Goal: Transaction & Acquisition: Purchase product/service

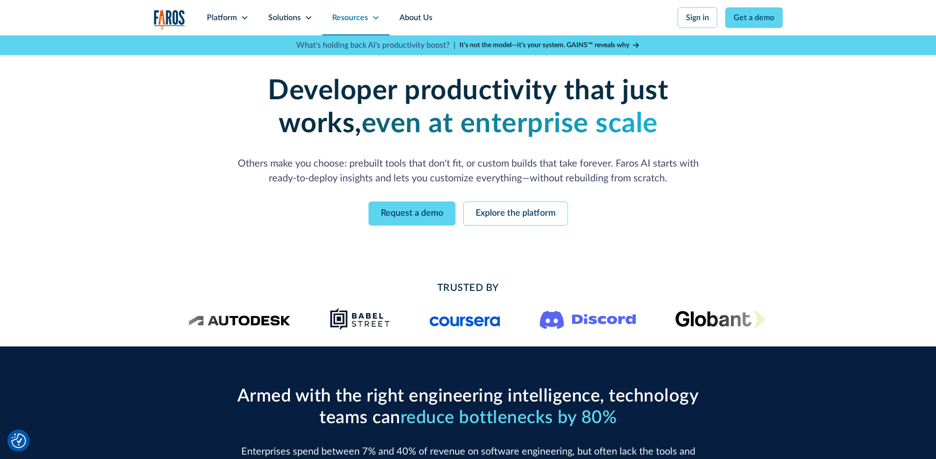
click at [367, 21] on div "Resources" at bounding box center [355, 17] width 67 height 35
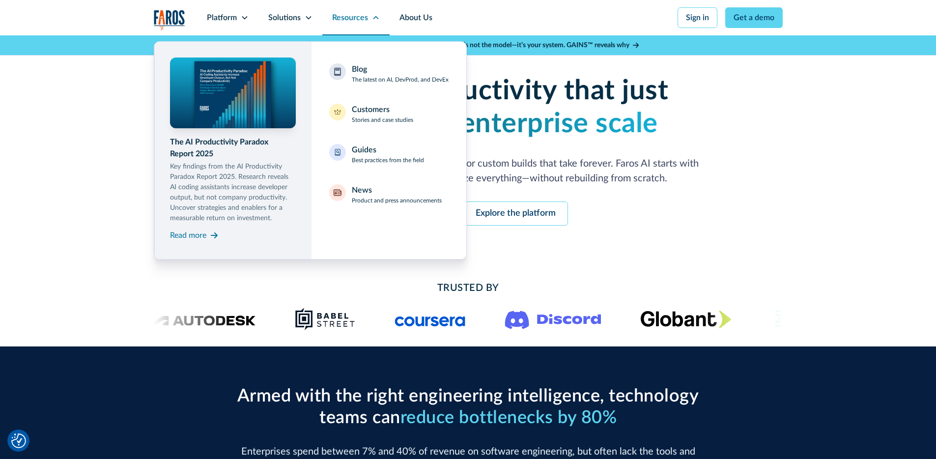
click at [372, 18] on icon at bounding box center [376, 18] width 8 height 8
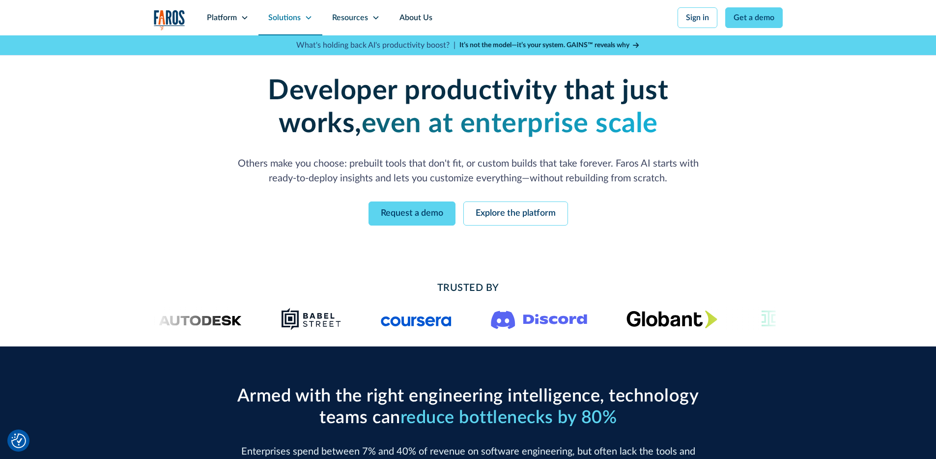
click at [291, 16] on div "Solutions" at bounding box center [284, 18] width 32 height 12
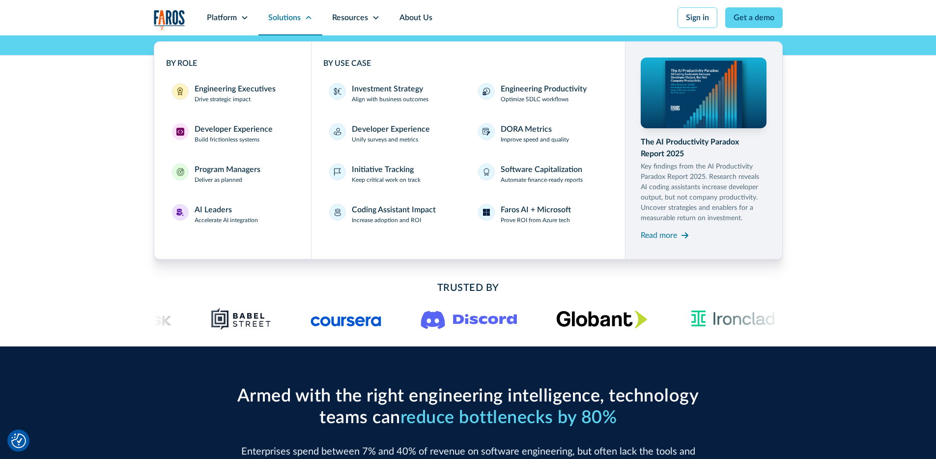
click at [308, 17] on icon at bounding box center [309, 18] width 8 height 8
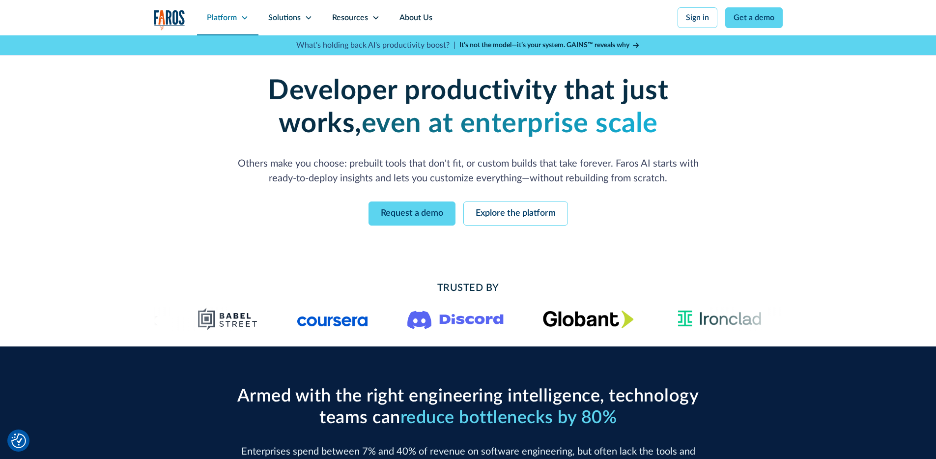
click at [241, 18] on icon at bounding box center [245, 18] width 8 height 8
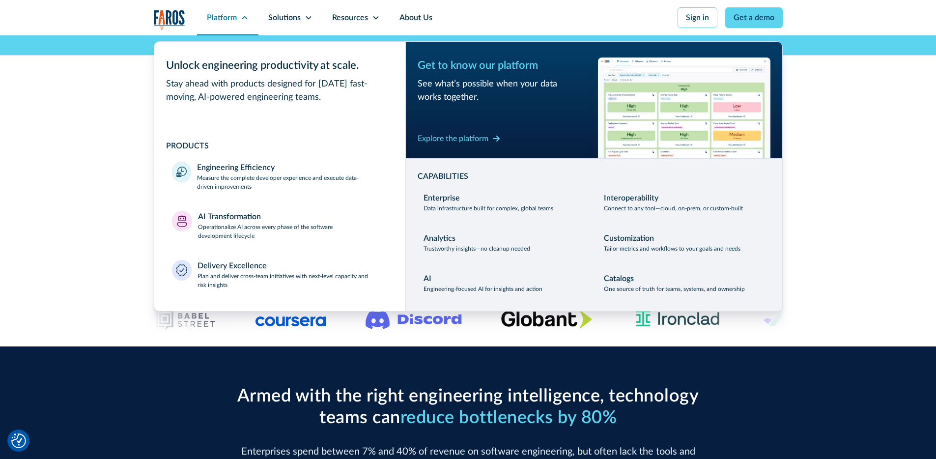
click at [236, 17] on div "Platform" at bounding box center [227, 17] width 61 height 35
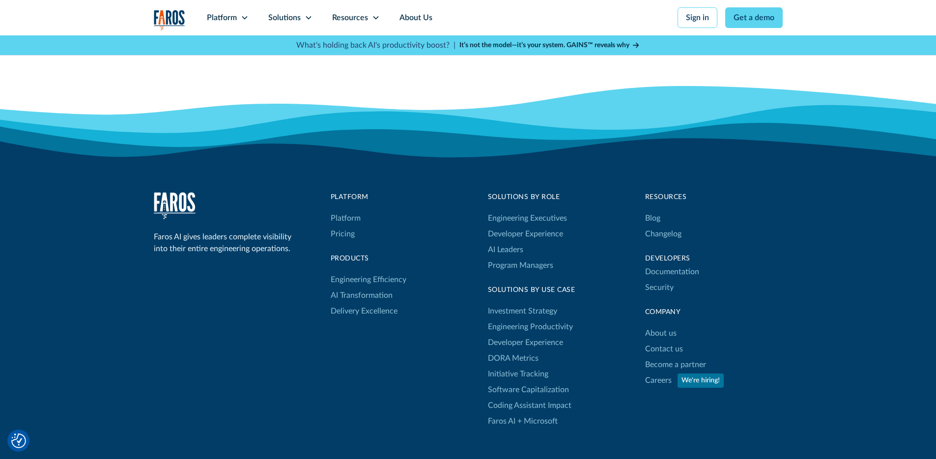
scroll to position [3127, 0]
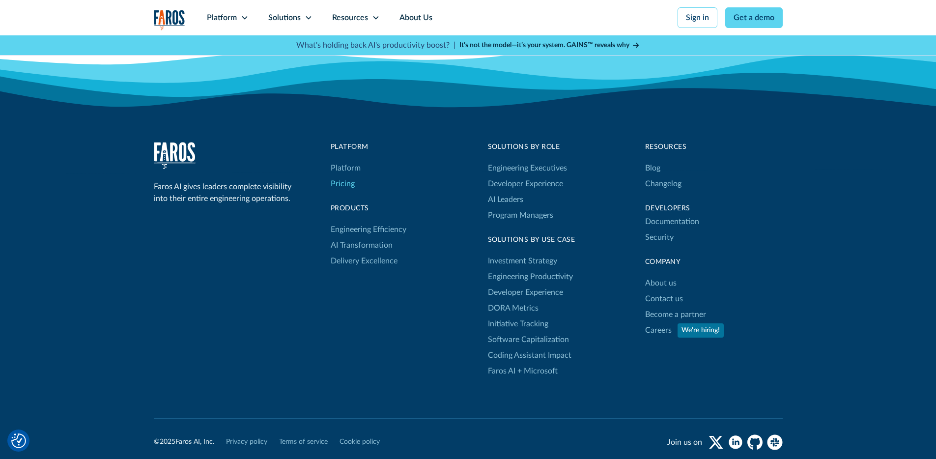
click at [349, 184] on link "Pricing" at bounding box center [343, 184] width 24 height 16
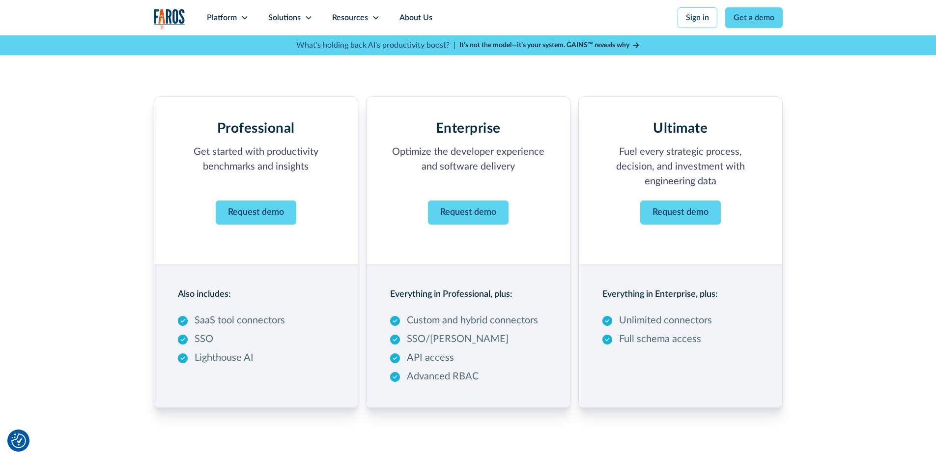
scroll to position [158, 0]
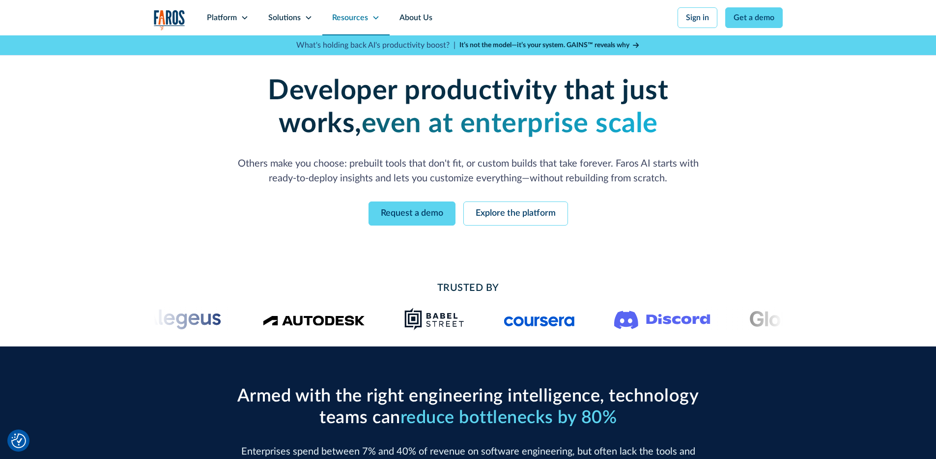
click at [352, 18] on div "Resources" at bounding box center [350, 18] width 36 height 12
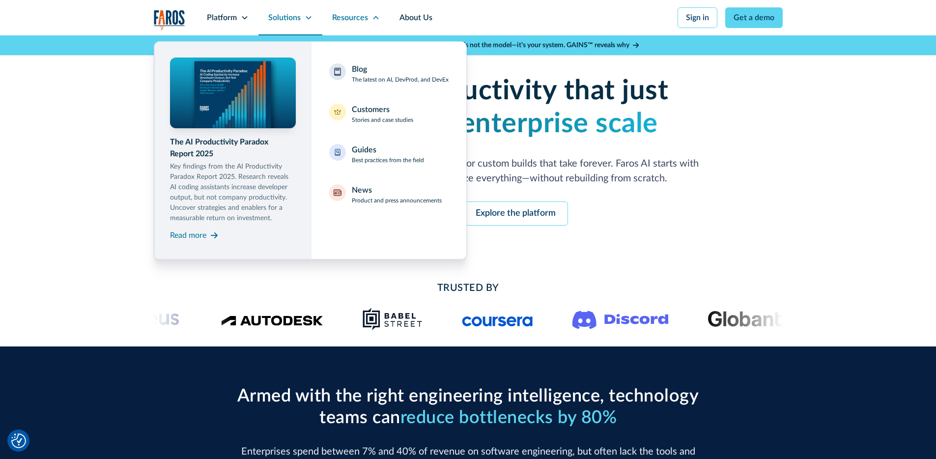
click at [309, 18] on icon at bounding box center [309, 18] width 8 height 8
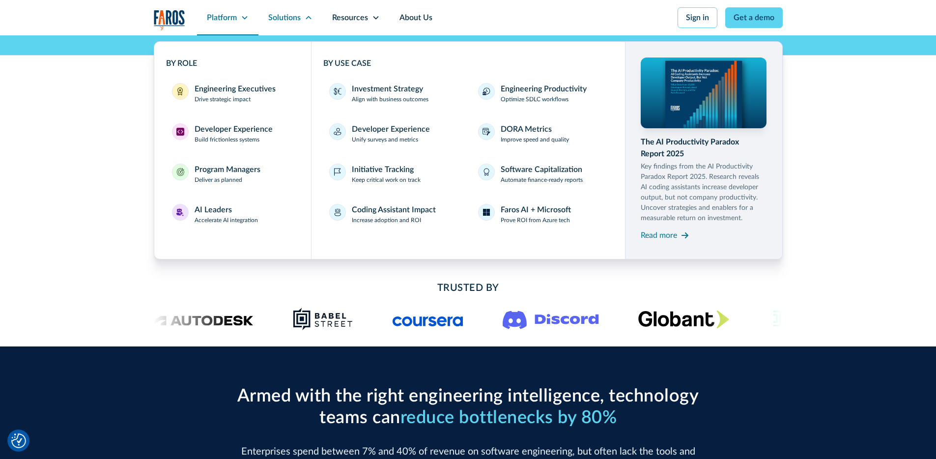
click at [226, 14] on div "Platform" at bounding box center [222, 18] width 30 height 12
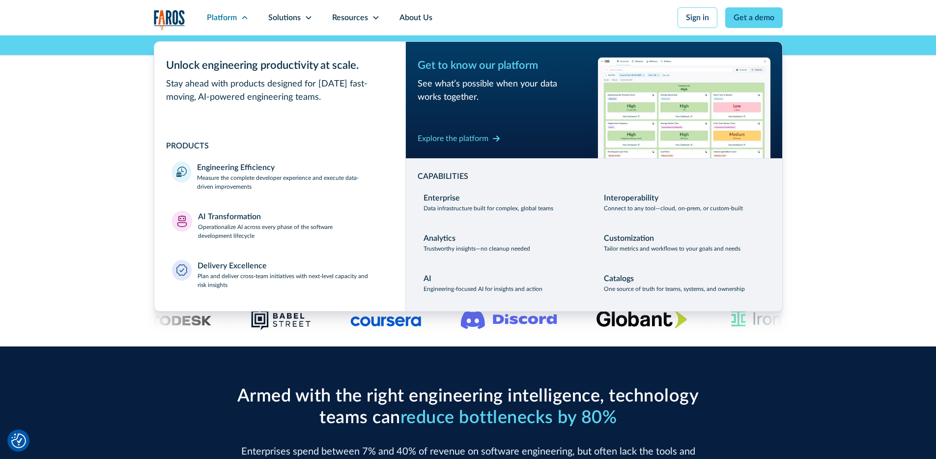
click at [99, 117] on div "Enterprise-grade developer productivity without the enterprise pain Deploy fast…" at bounding box center [468, 149] width 936 height 229
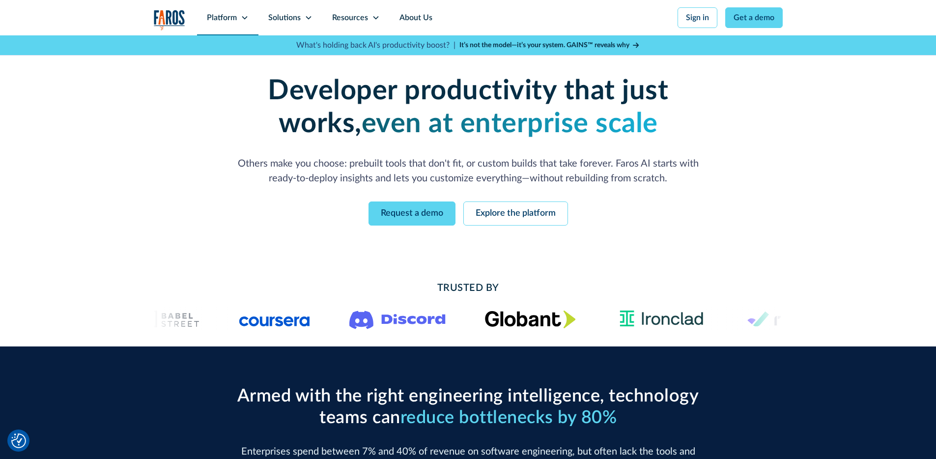
click at [226, 16] on div "Platform" at bounding box center [222, 18] width 30 height 12
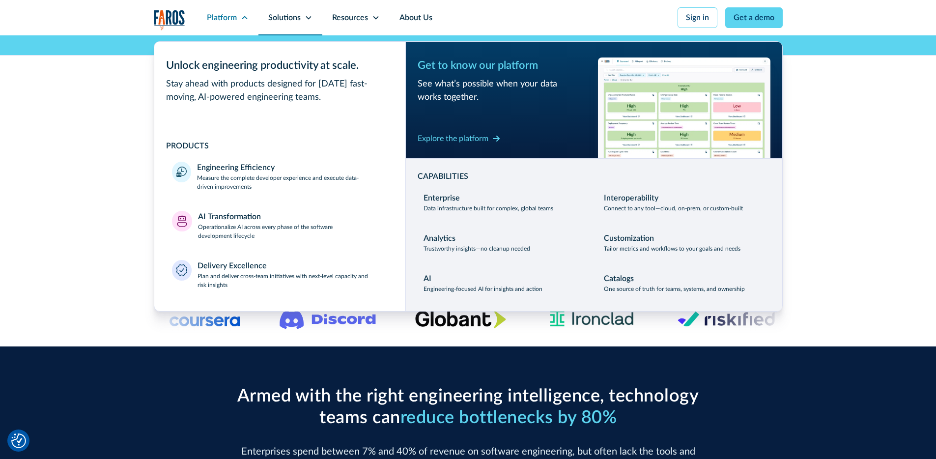
click at [297, 24] on div "Solutions" at bounding box center [290, 17] width 64 height 35
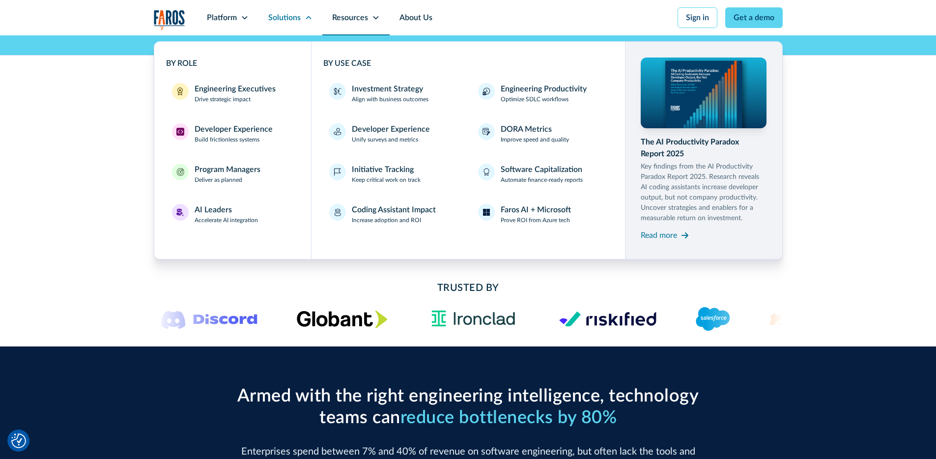
click at [345, 19] on div "Resources" at bounding box center [350, 18] width 36 height 12
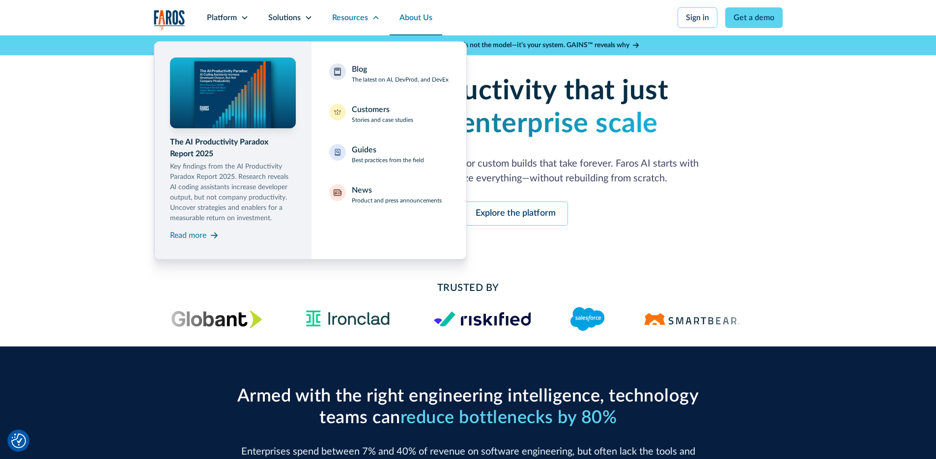
click at [409, 17] on link "About Us" at bounding box center [416, 17] width 53 height 35
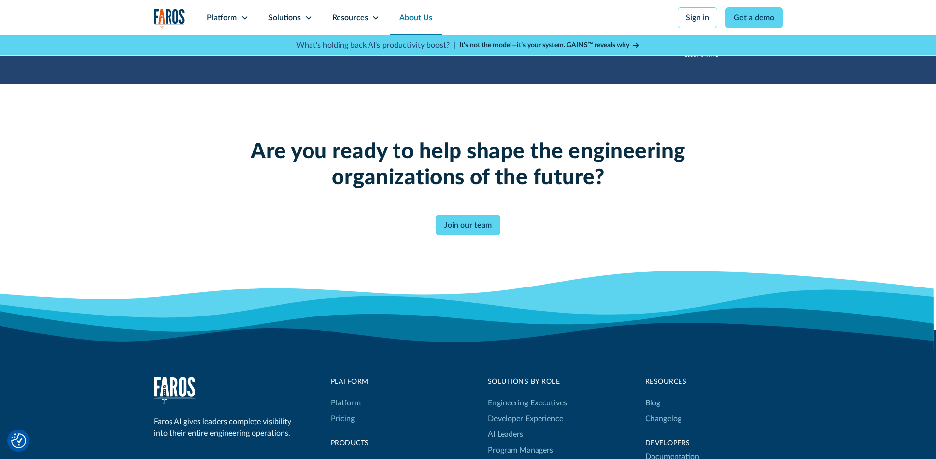
scroll to position [2718, 0]
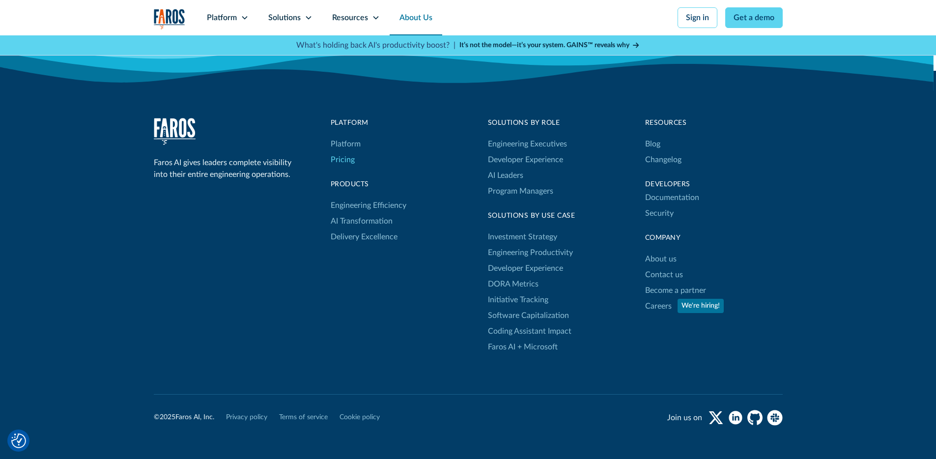
click at [345, 160] on link "Pricing" at bounding box center [343, 160] width 24 height 16
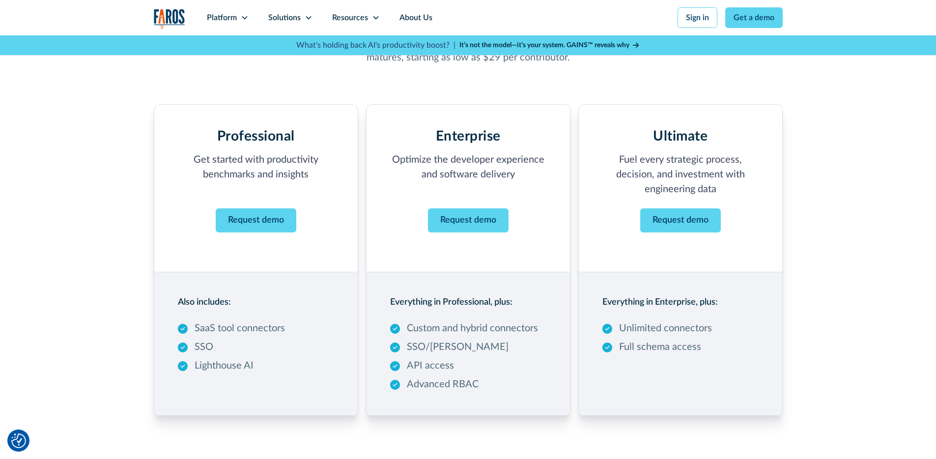
scroll to position [61, 0]
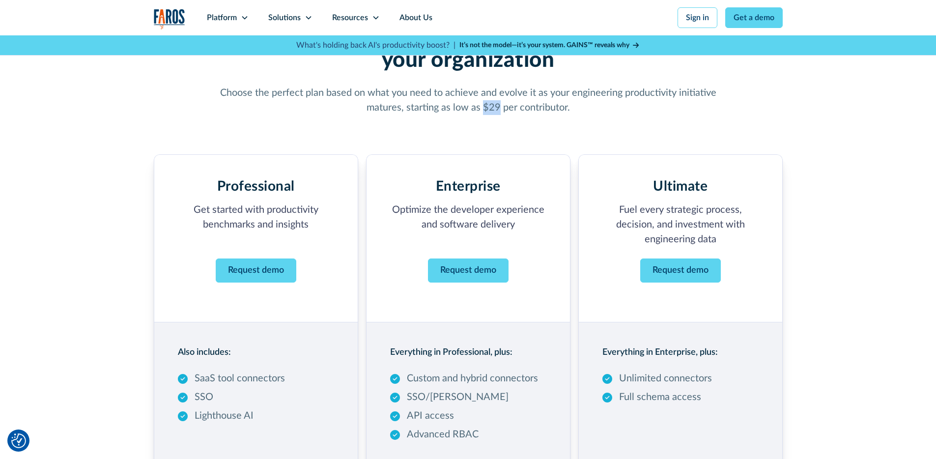
drag, startPoint x: 484, startPoint y: 109, endPoint x: 497, endPoint y: 109, distance: 13.3
click at [497, 109] on p "Choose the perfect plan based on what you need to achieve and evolve it as your…" at bounding box center [468, 99] width 503 height 29
click at [669, 110] on p "Choose the perfect plan based on what you need to achieve and evolve it as your…" at bounding box center [468, 99] width 503 height 29
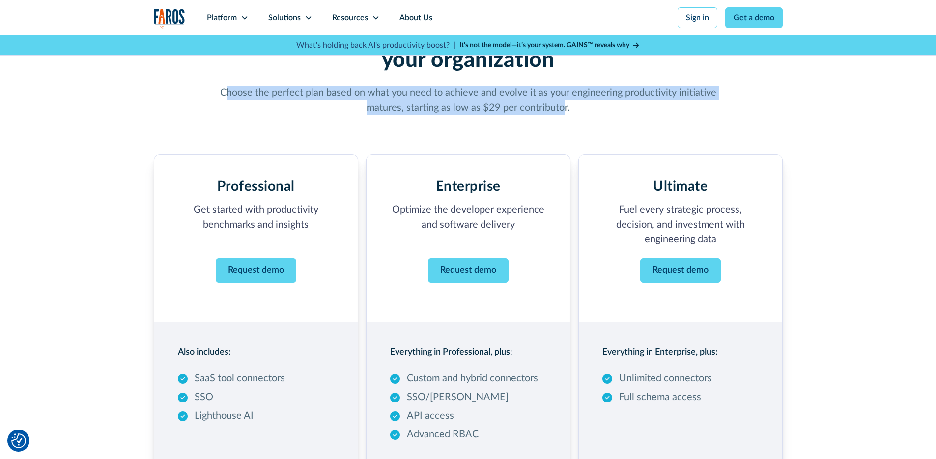
drag, startPoint x: 228, startPoint y: 91, endPoint x: 562, endPoint y: 109, distance: 335.0
click at [562, 109] on p "Choose the perfect plan based on what you need to achieve and evolve it as your…" at bounding box center [468, 99] width 503 height 29
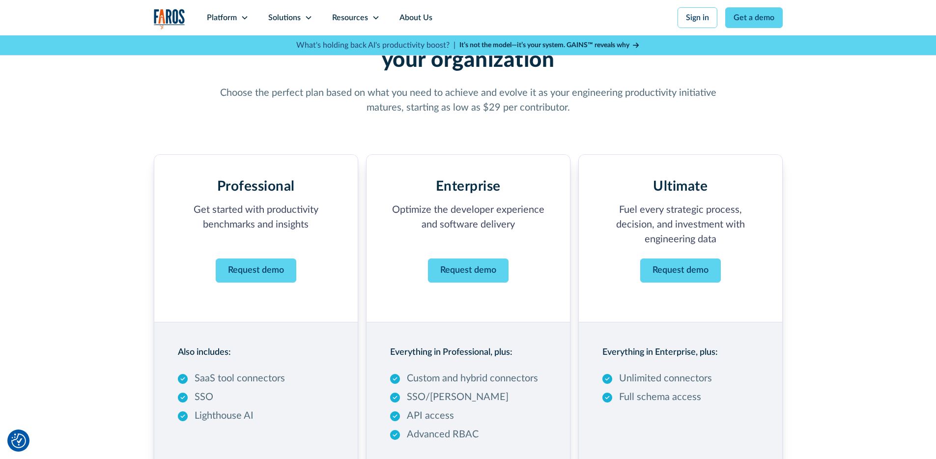
click at [438, 119] on section "Professional Get started with productivity benchmarks and insights ‍ Request de…" at bounding box center [468, 310] width 629 height 391
